Goal: Task Accomplishment & Management: Complete application form

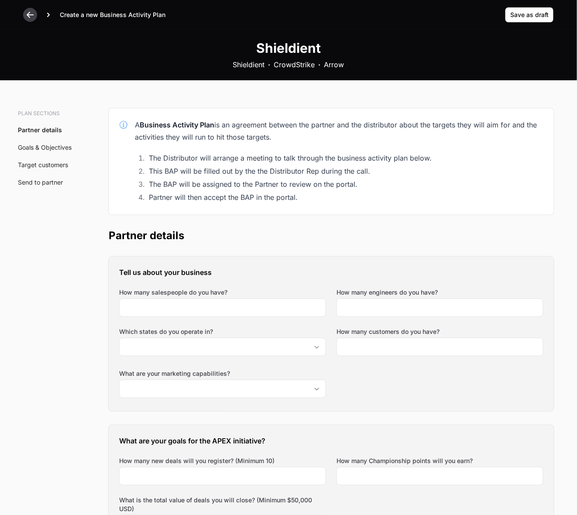
click at [27, 12] on icon at bounding box center [30, 14] width 9 height 9
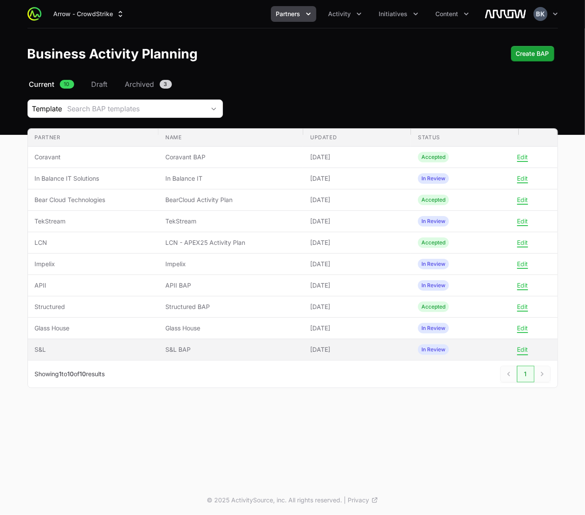
click at [527, 351] on button "Edit" at bounding box center [522, 350] width 11 height 8
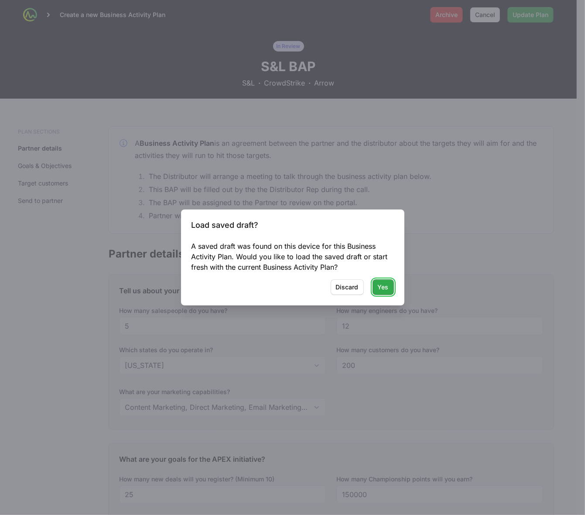
click at [383, 288] on span "Yes" at bounding box center [383, 287] width 11 height 10
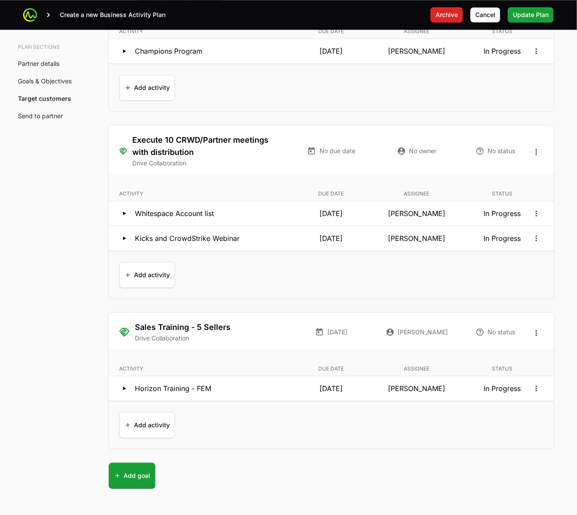
scroll to position [1964, 0]
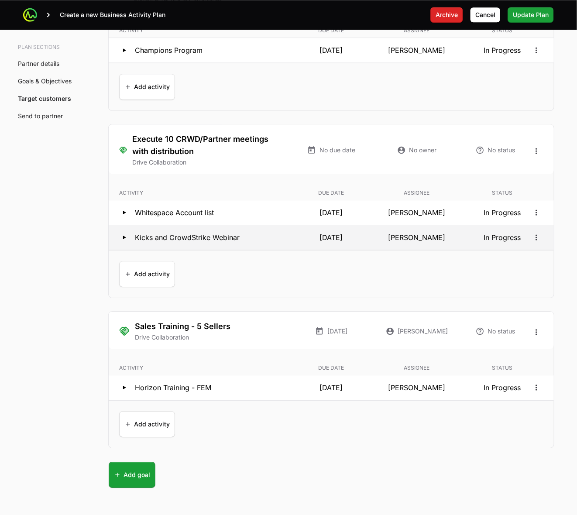
click at [123, 240] on icon at bounding box center [124, 237] width 10 height 10
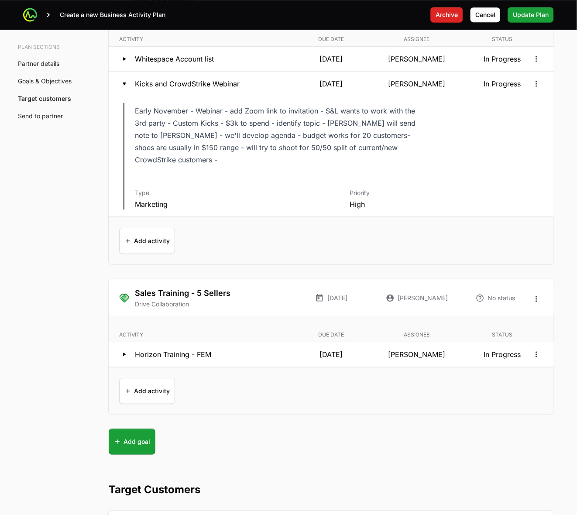
scroll to position [2127, 0]
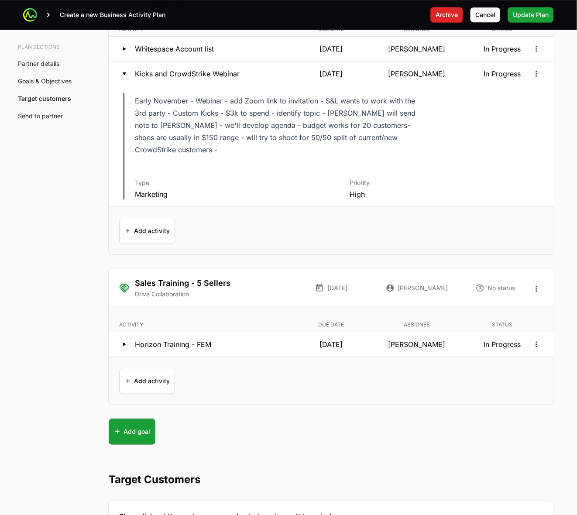
click at [276, 165] on dl "Description Early November - Webinar - add Zoom link to invitation - S&L wants …" at bounding box center [339, 146] width 408 height 106
